Goal: Information Seeking & Learning: Learn about a topic

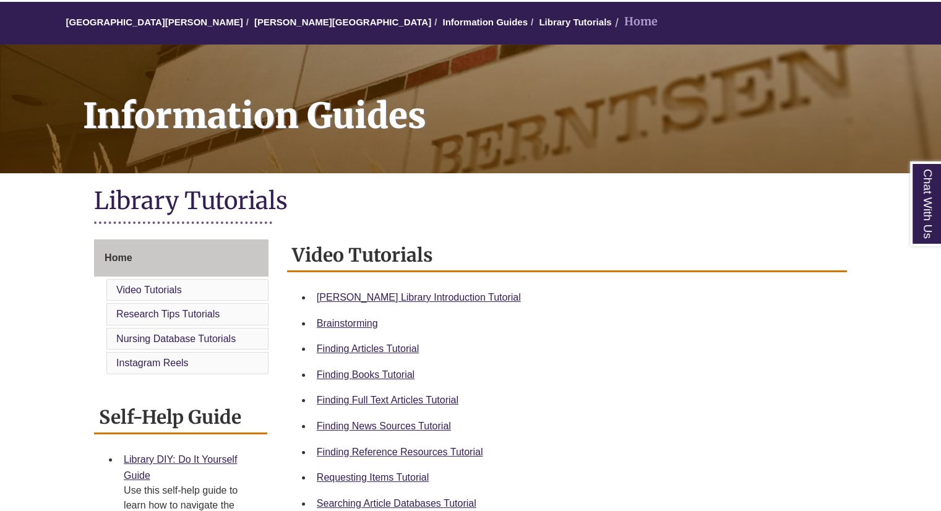
scroll to position [111, 0]
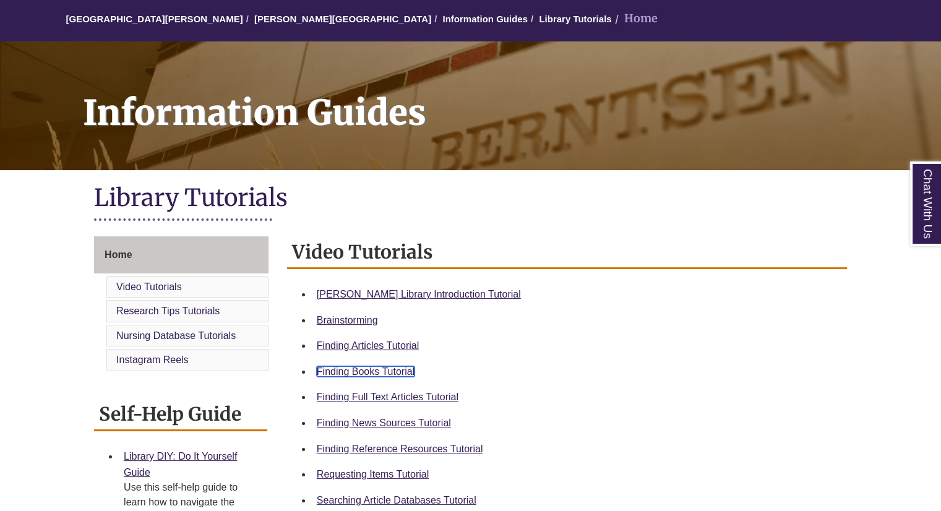
click at [399, 371] on link "Finding Books Tutorial" at bounding box center [366, 371] width 98 height 11
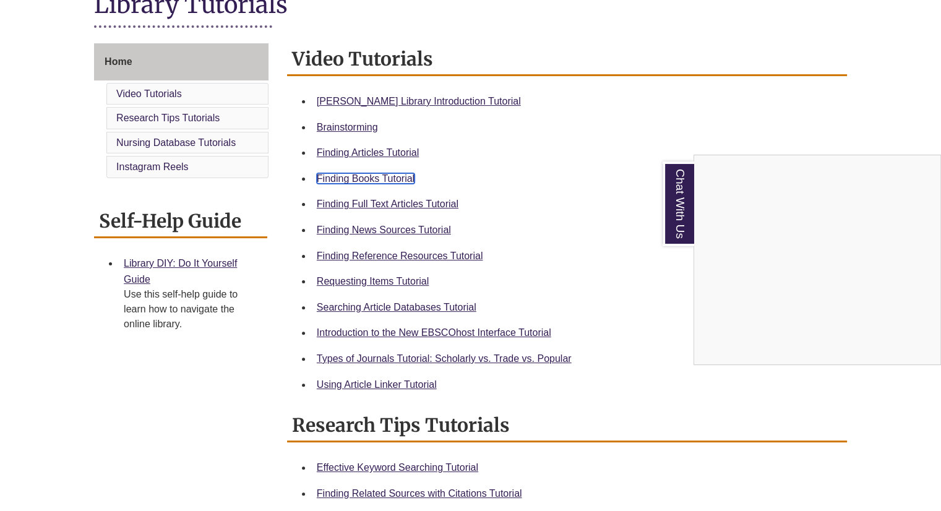
scroll to position [306, 0]
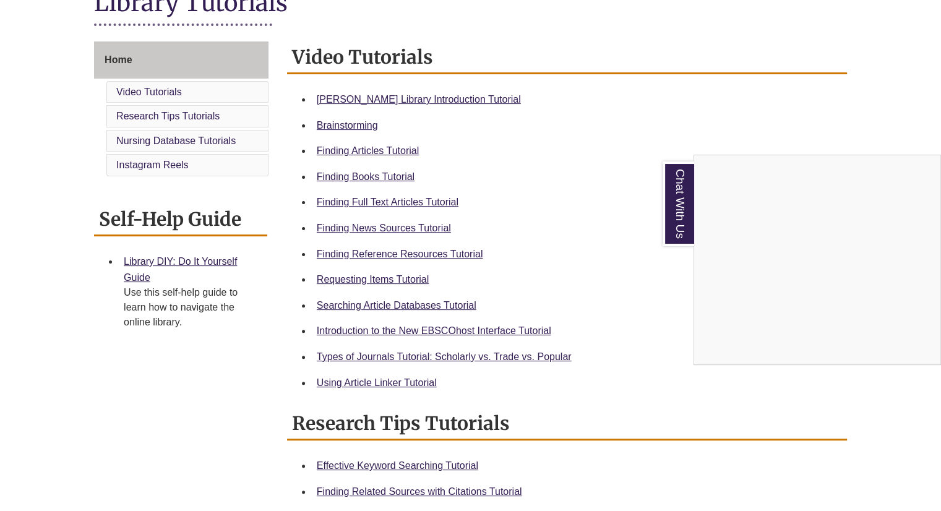
click at [344, 277] on div "Chat With Us" at bounding box center [470, 255] width 941 height 511
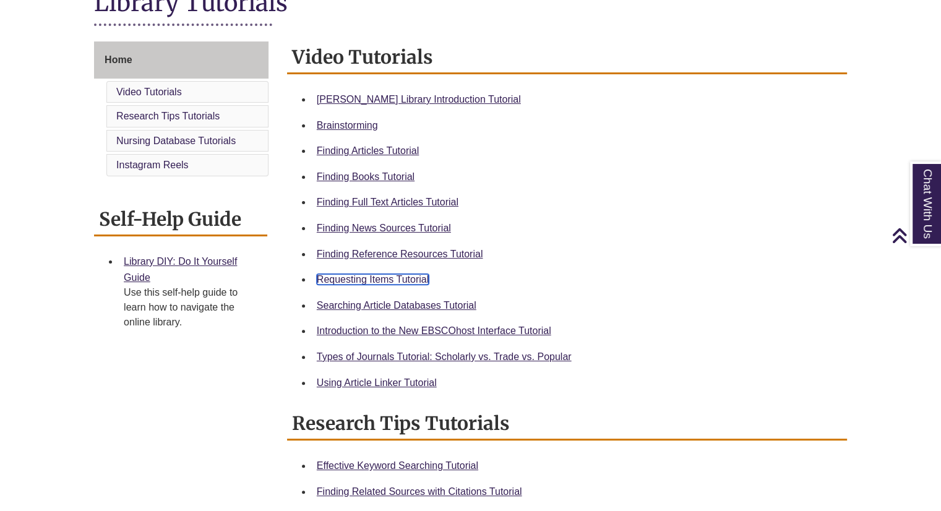
click at [344, 277] on link "Requesting Items Tutorial" at bounding box center [373, 279] width 112 height 11
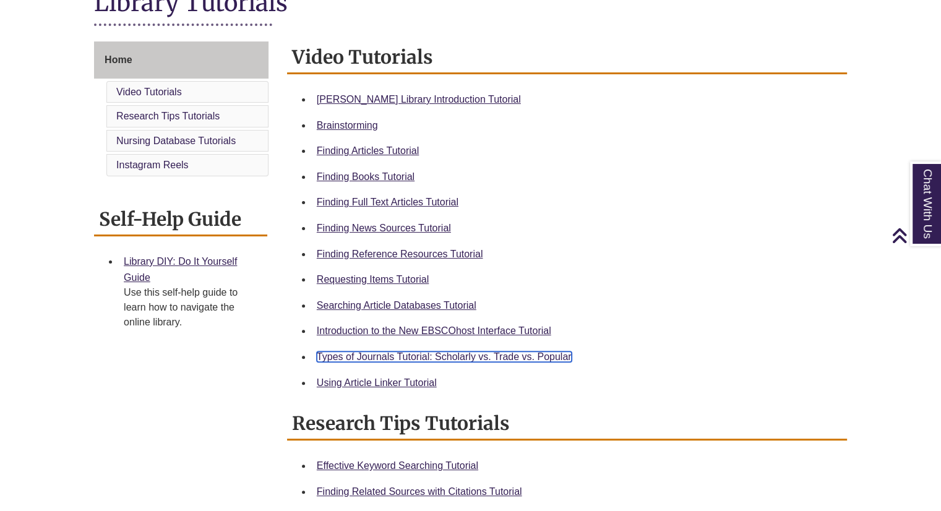
click at [378, 352] on link "Types of Journals Tutorial: Scholarly vs. Trade vs. Popular" at bounding box center [444, 357] width 255 height 11
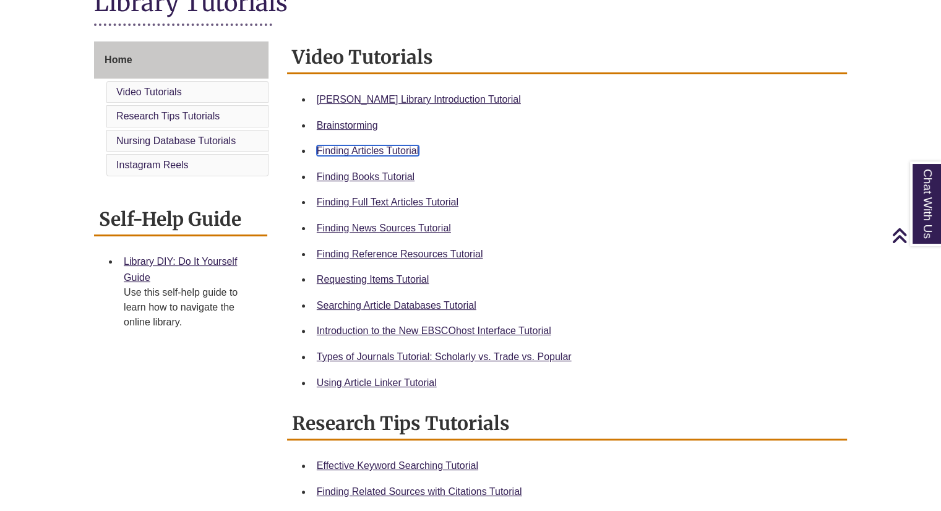
click at [371, 149] on link "Finding Articles Tutorial" at bounding box center [368, 150] width 102 height 11
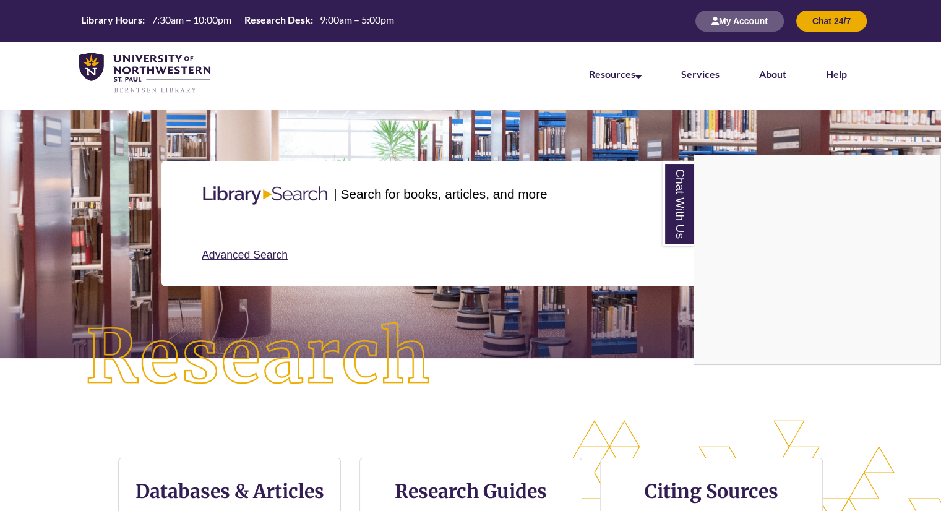
click at [270, 258] on div "Chat With Us" at bounding box center [470, 255] width 941 height 511
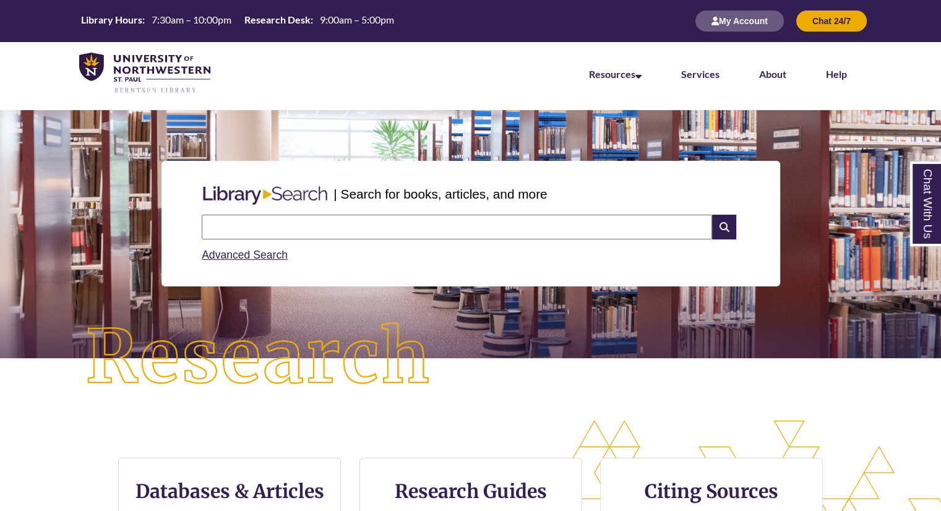
click at [438, 216] on input "text" at bounding box center [457, 227] width 511 height 25
click at [264, 253] on link "Advanced Search" at bounding box center [245, 255] width 86 height 12
click at [248, 241] on div "Advanced Search" at bounding box center [471, 252] width 538 height 24
click at [250, 251] on link "Advanced Search" at bounding box center [245, 255] width 86 height 12
